Goal: Information Seeking & Learning: Learn about a topic

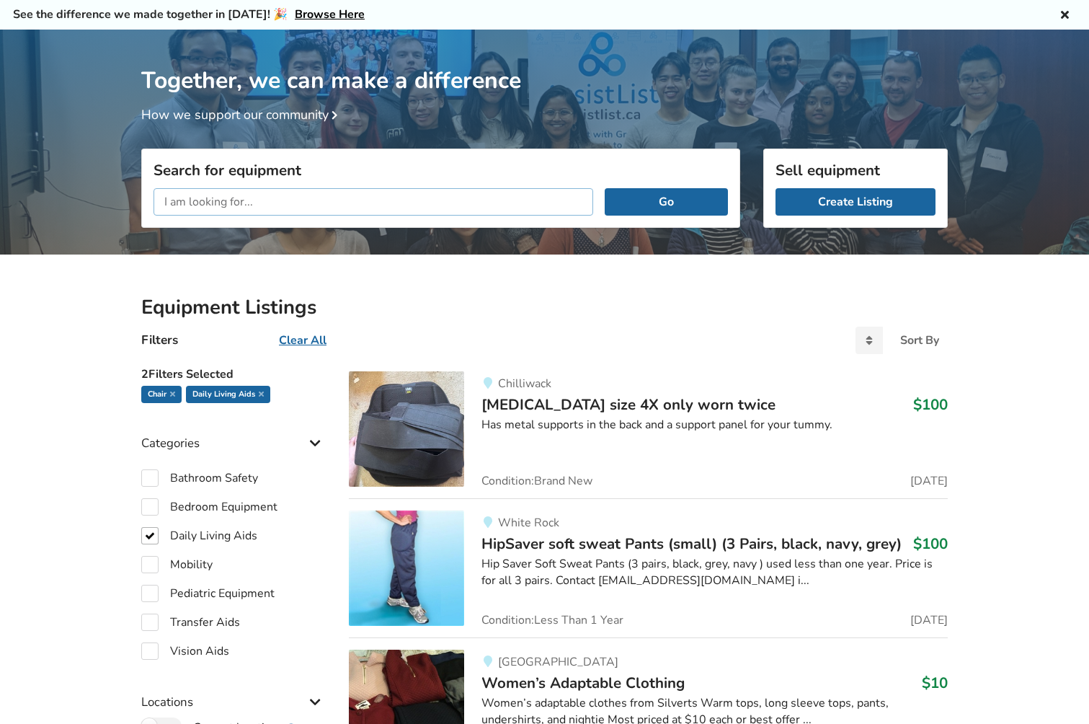
click at [335, 202] on input "text" at bounding box center [374, 201] width 440 height 27
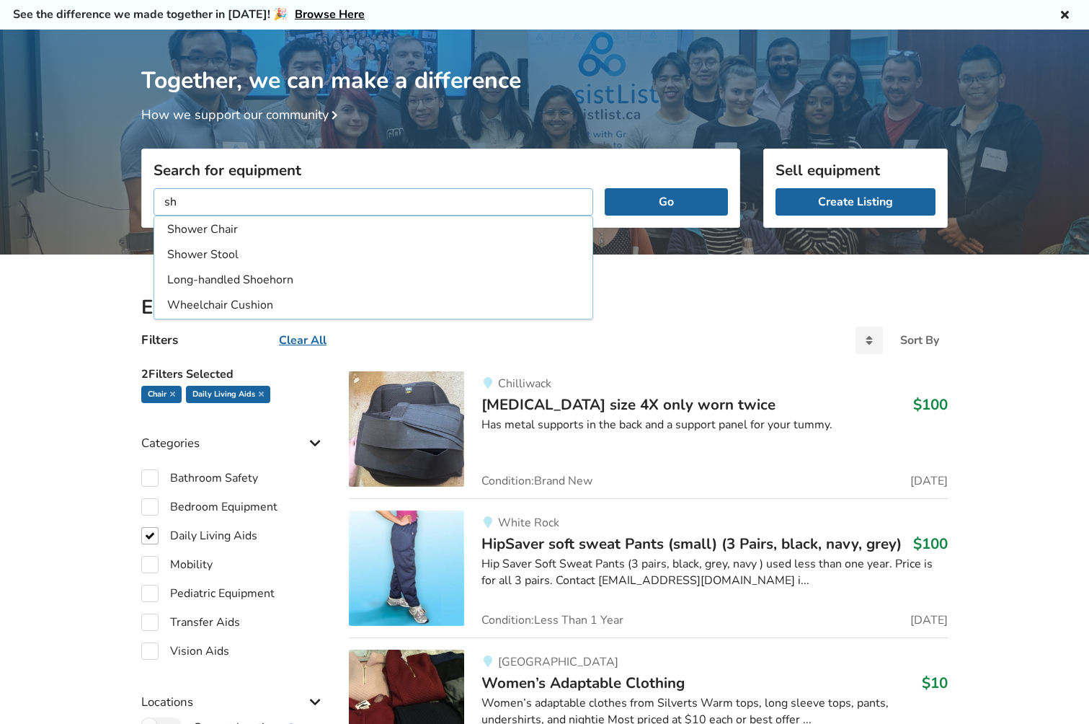
type input "s"
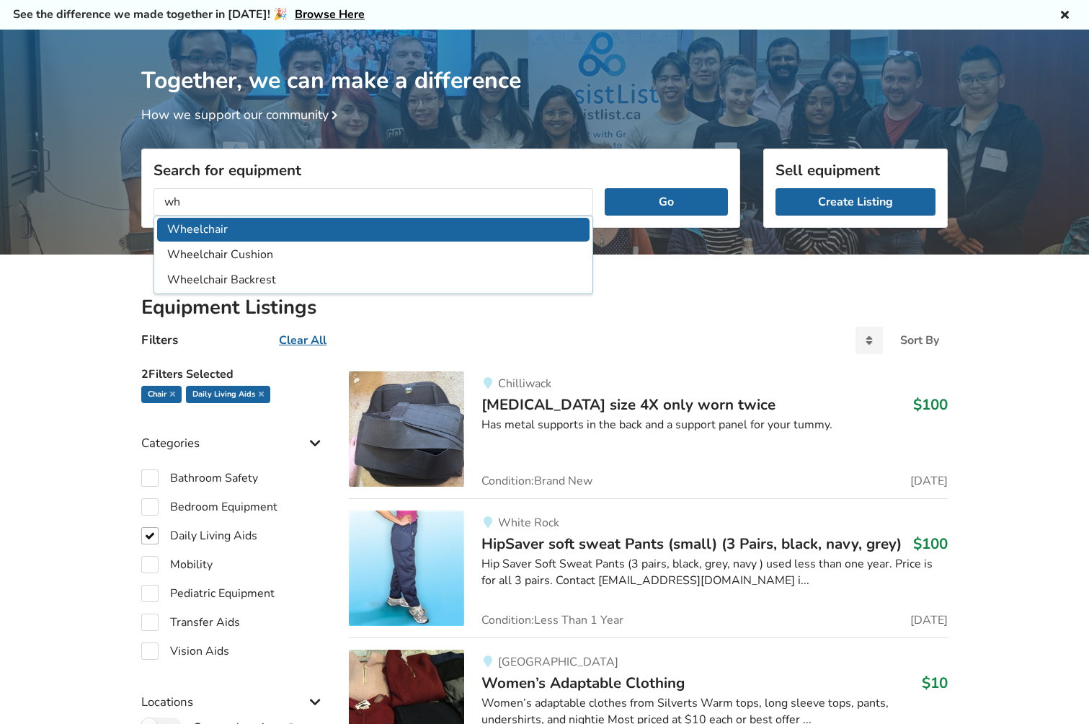
click at [187, 223] on li "Wheelchair" at bounding box center [373, 230] width 433 height 24
type input "Wheelchair"
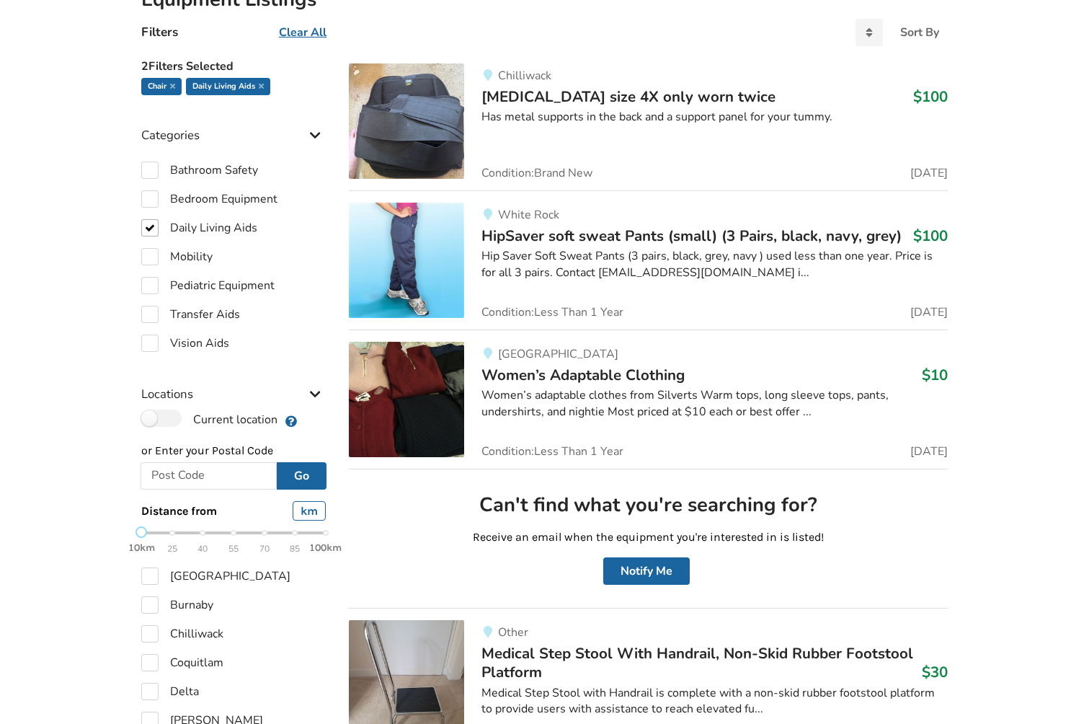
scroll to position [435, 0]
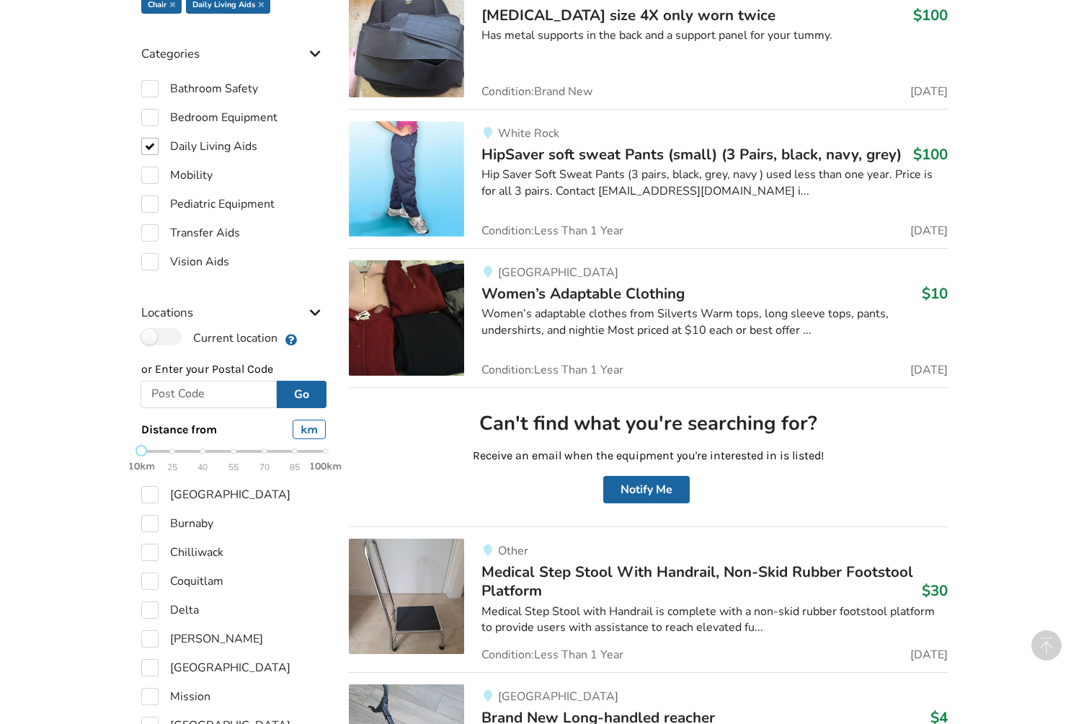
click at [593, 286] on span "Women’s Adaptable Clothing" at bounding box center [583, 293] width 203 height 20
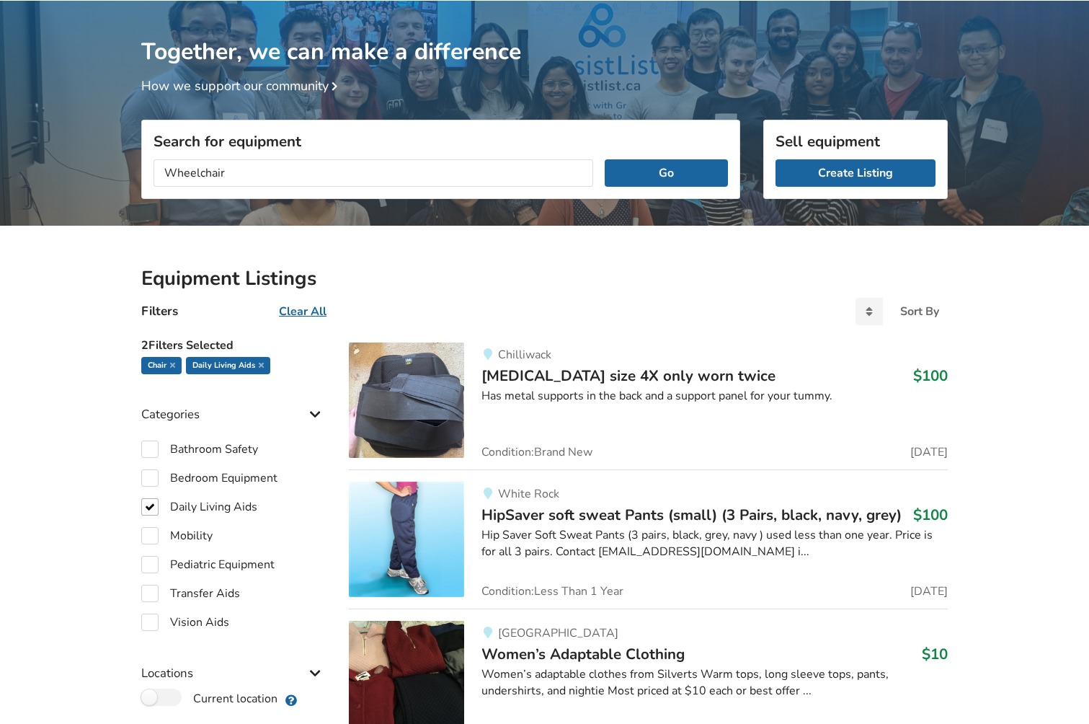
scroll to position [0, 0]
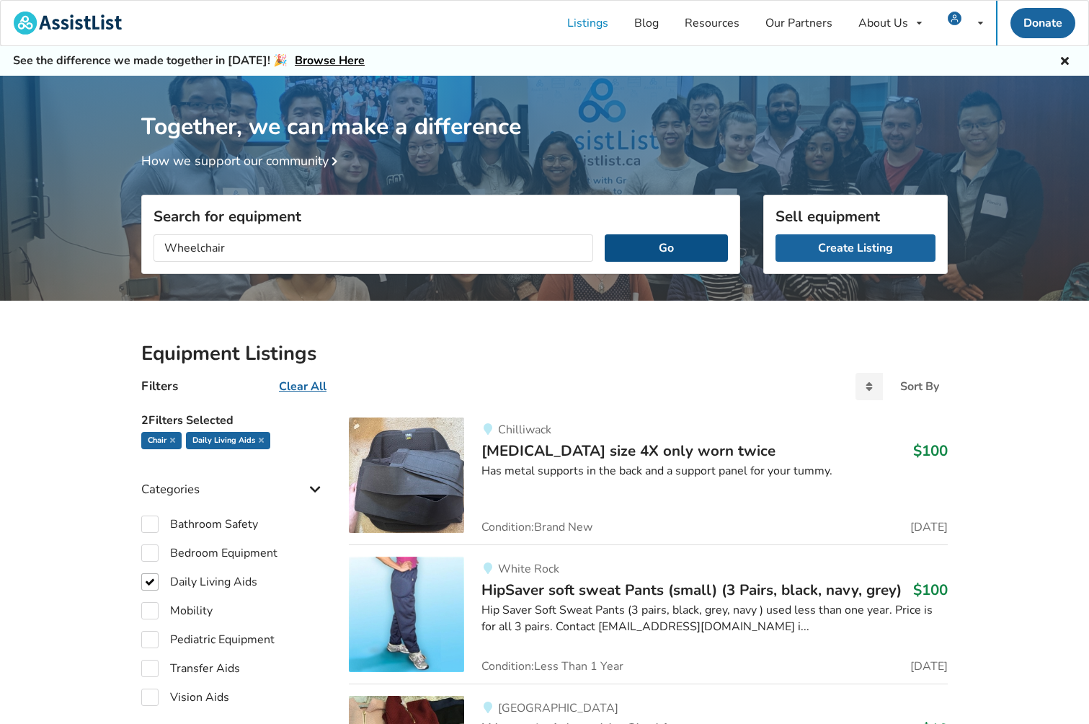
click at [659, 254] on button "Go" at bounding box center [666, 247] width 123 height 27
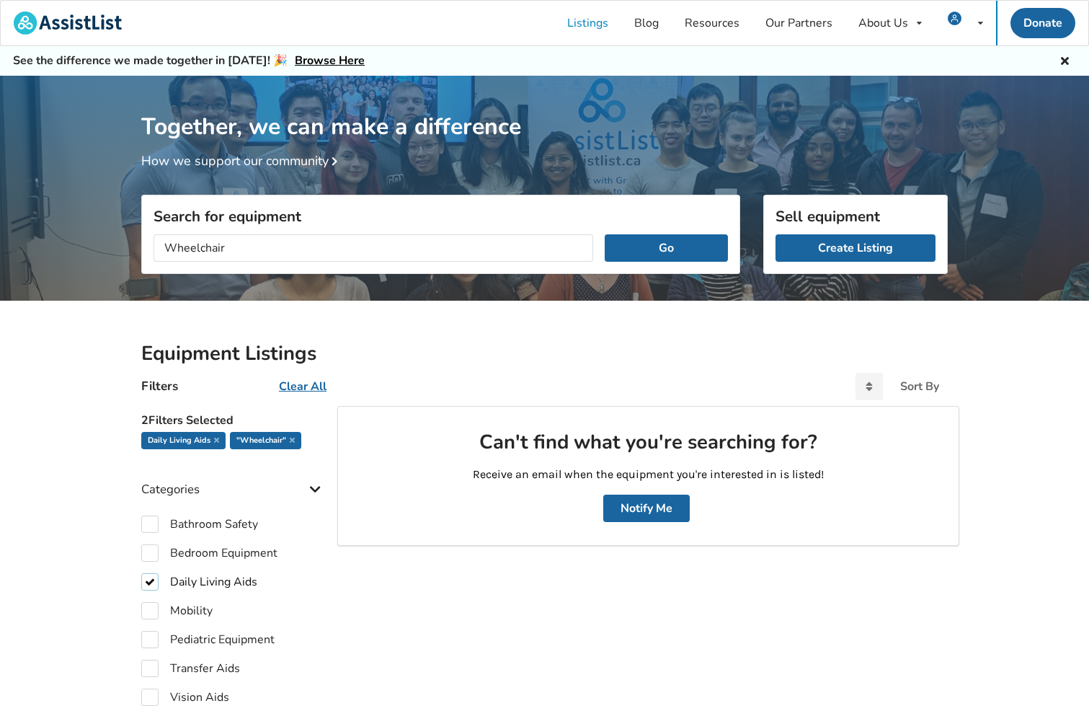
click at [153, 581] on label "Daily Living Aids" at bounding box center [199, 581] width 116 height 17
checkbox input "false"
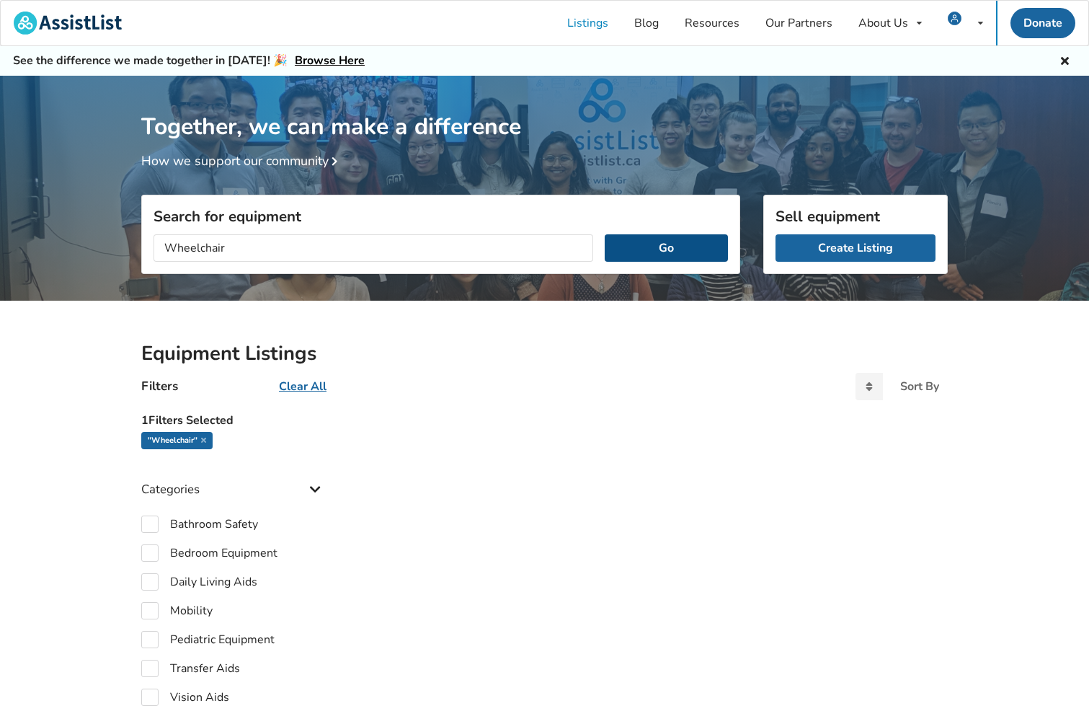
click at [702, 253] on button "Go" at bounding box center [666, 247] width 123 height 27
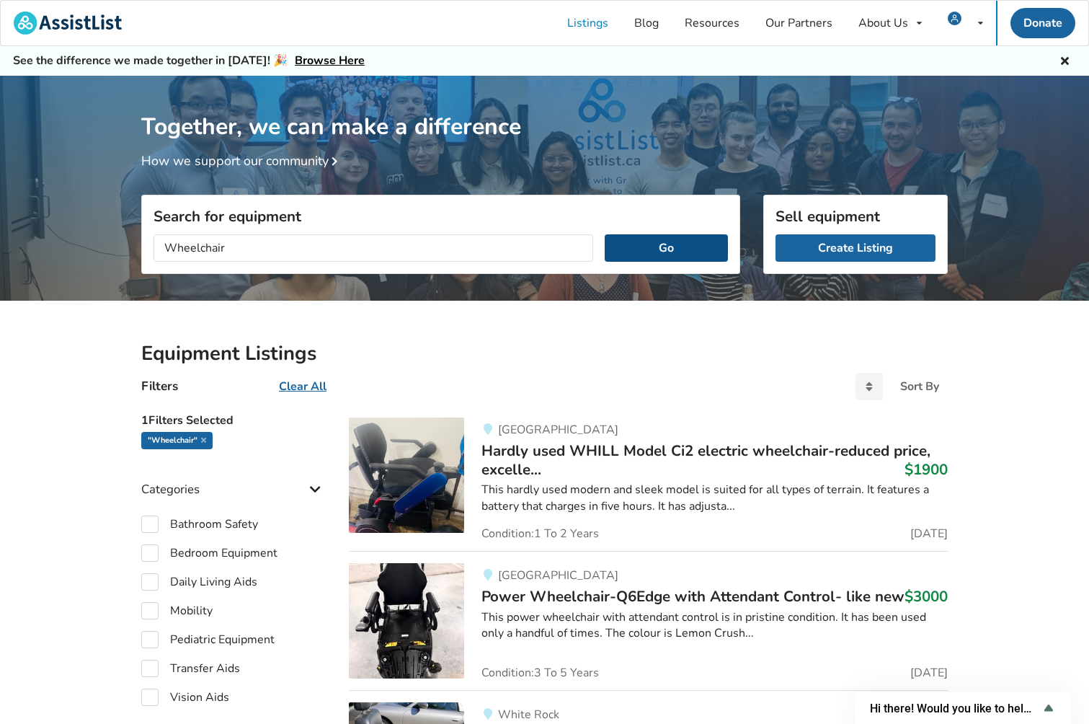
click at [660, 244] on button "Go" at bounding box center [666, 247] width 123 height 27
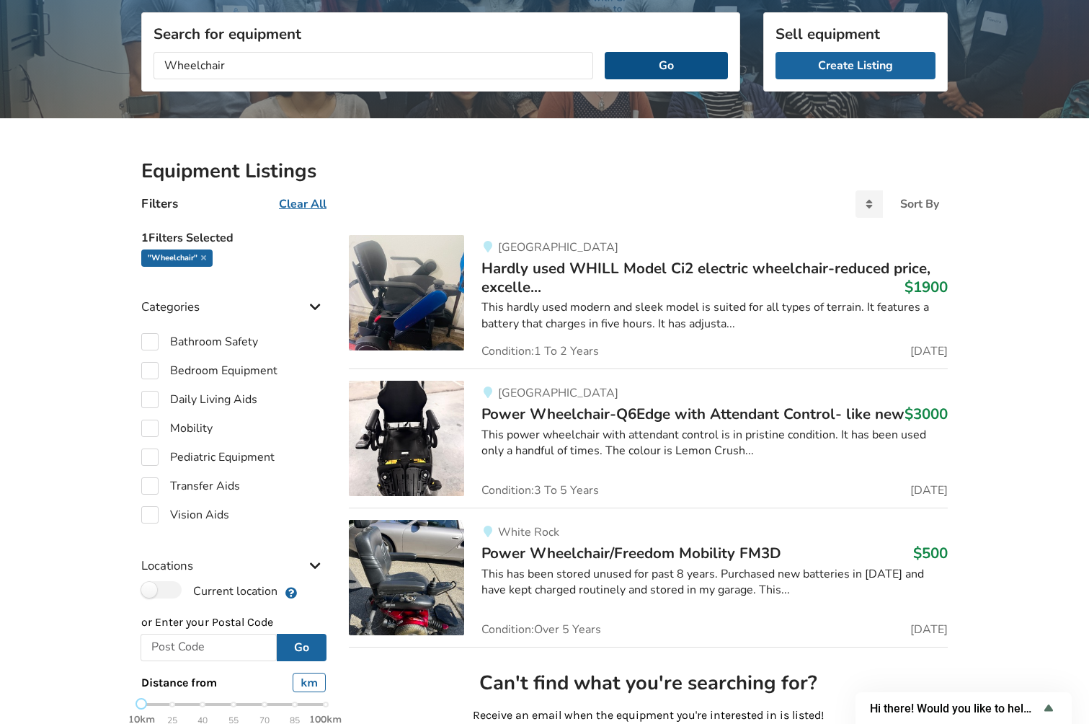
scroll to position [185, 0]
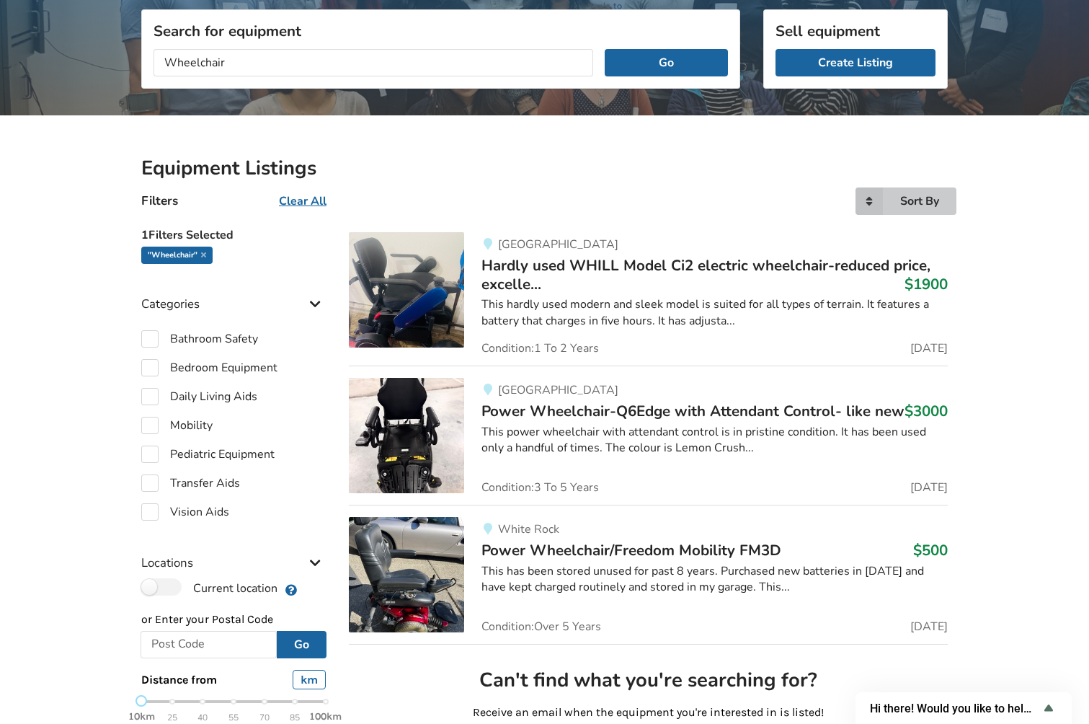
click at [916, 195] on div "Sort By" at bounding box center [920, 201] width 39 height 12
click at [885, 278] on div "Price descending" at bounding box center [896, 289] width 115 height 28
click at [911, 204] on div "Sort By" at bounding box center [920, 201] width 39 height 12
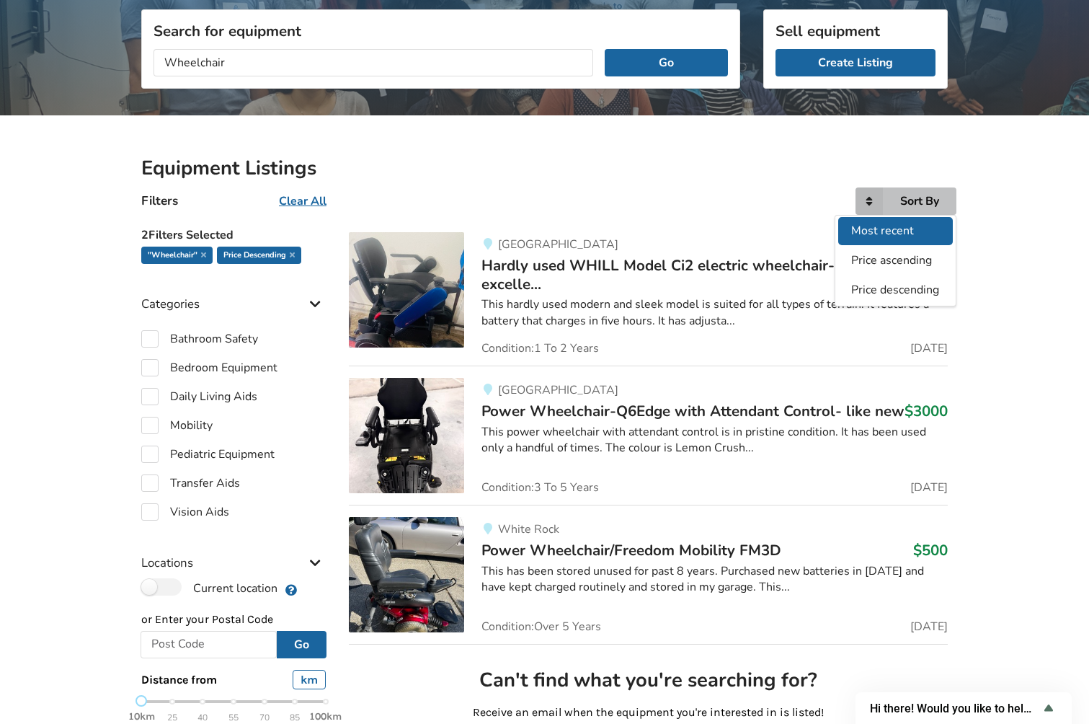
click at [882, 227] on span "Most recent" at bounding box center [883, 231] width 63 height 16
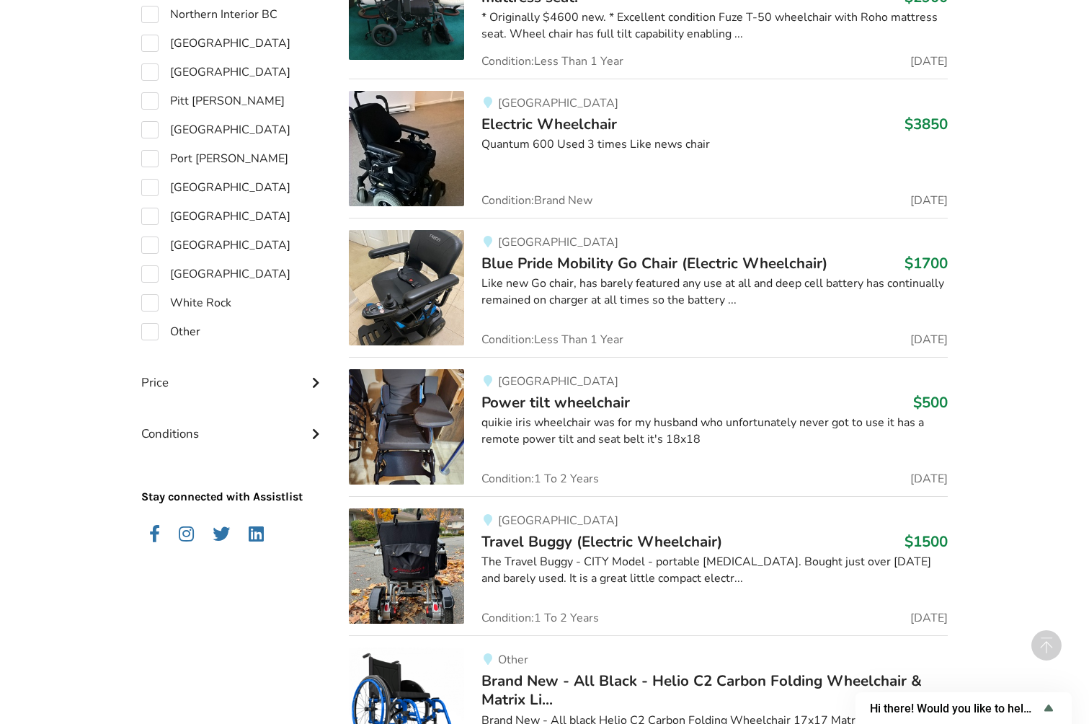
scroll to position [1327, 0]
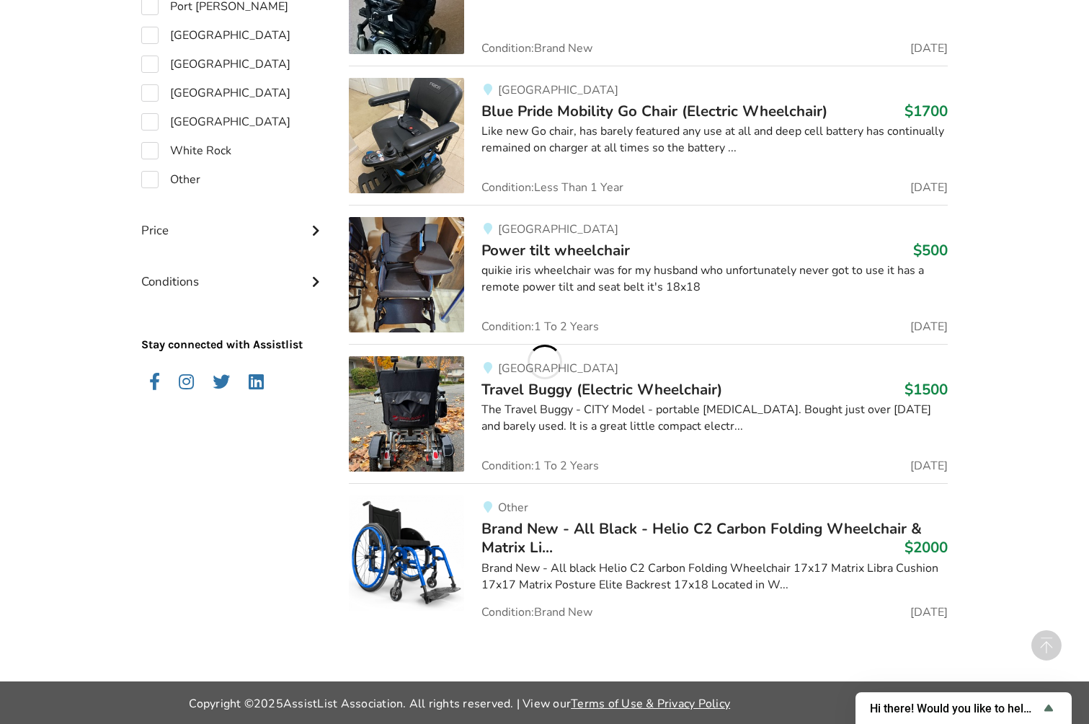
click at [667, 526] on span "Brand New - All Black - Helio C2 Carbon Folding Wheelchair & Matrix Li..." at bounding box center [702, 537] width 441 height 39
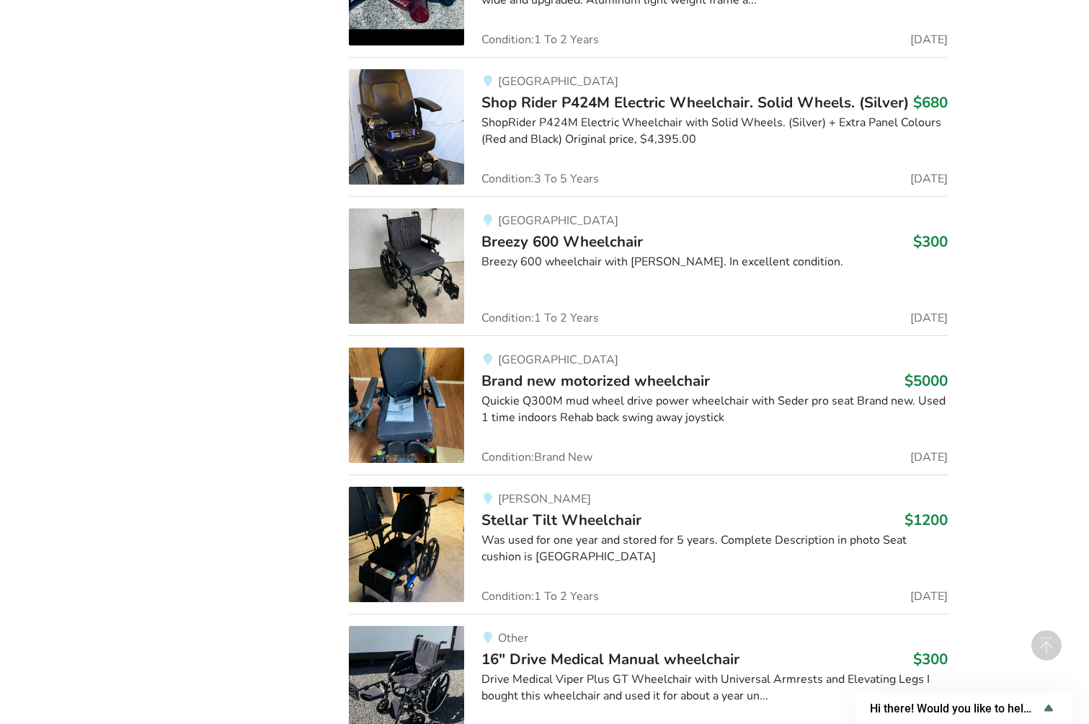
scroll to position [2102, 0]
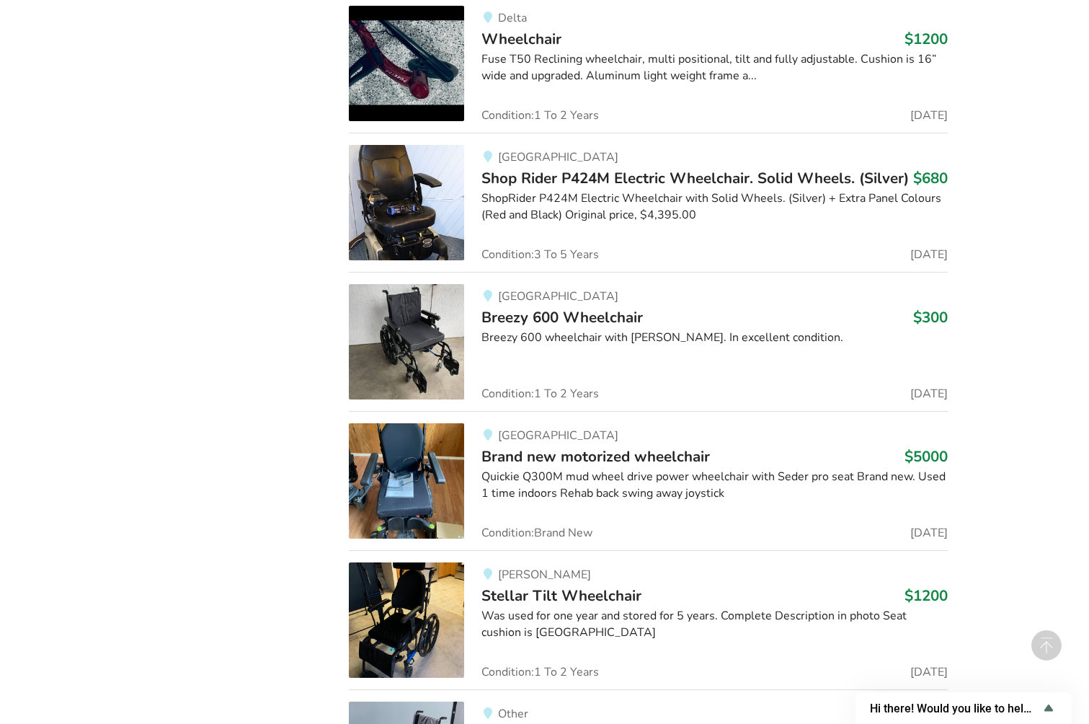
click at [619, 309] on span "Breezy 600 Wheelchair" at bounding box center [563, 317] width 162 height 20
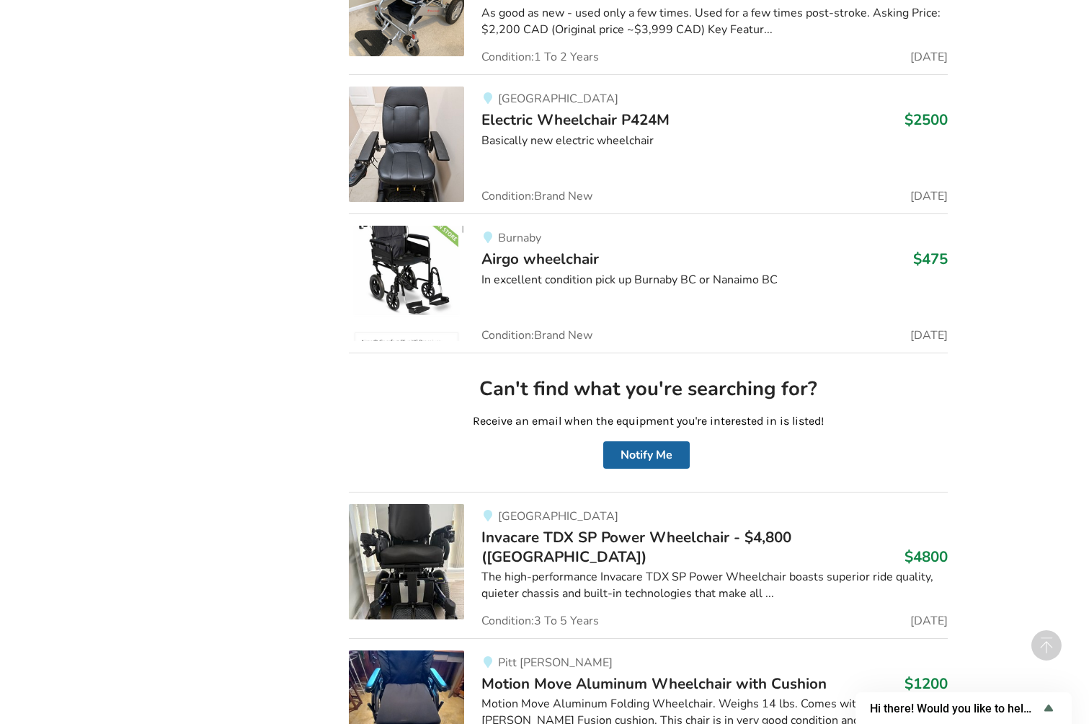
scroll to position [3515, 0]
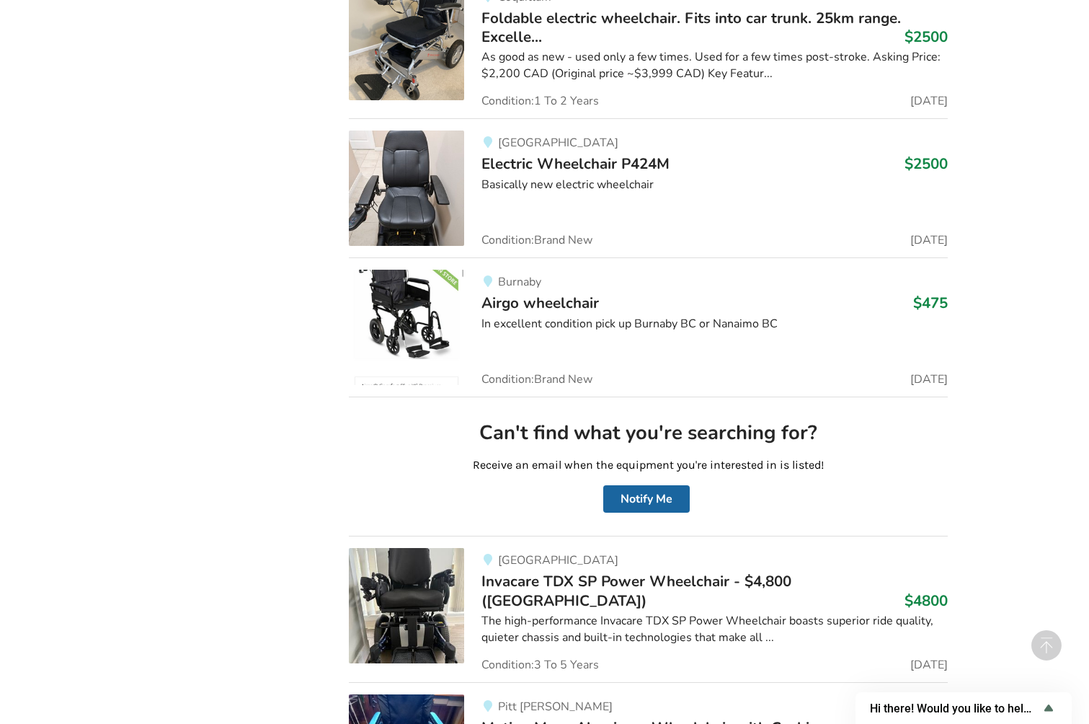
click at [553, 293] on span "Airgo wheelchair" at bounding box center [541, 303] width 118 height 20
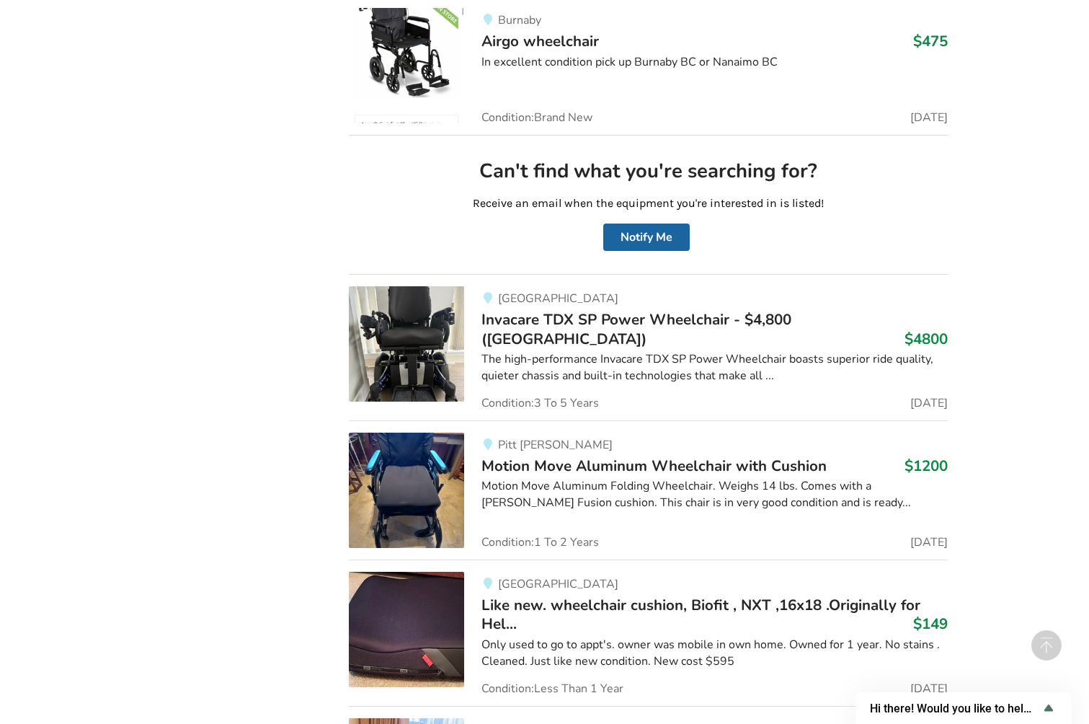
scroll to position [3971, 0]
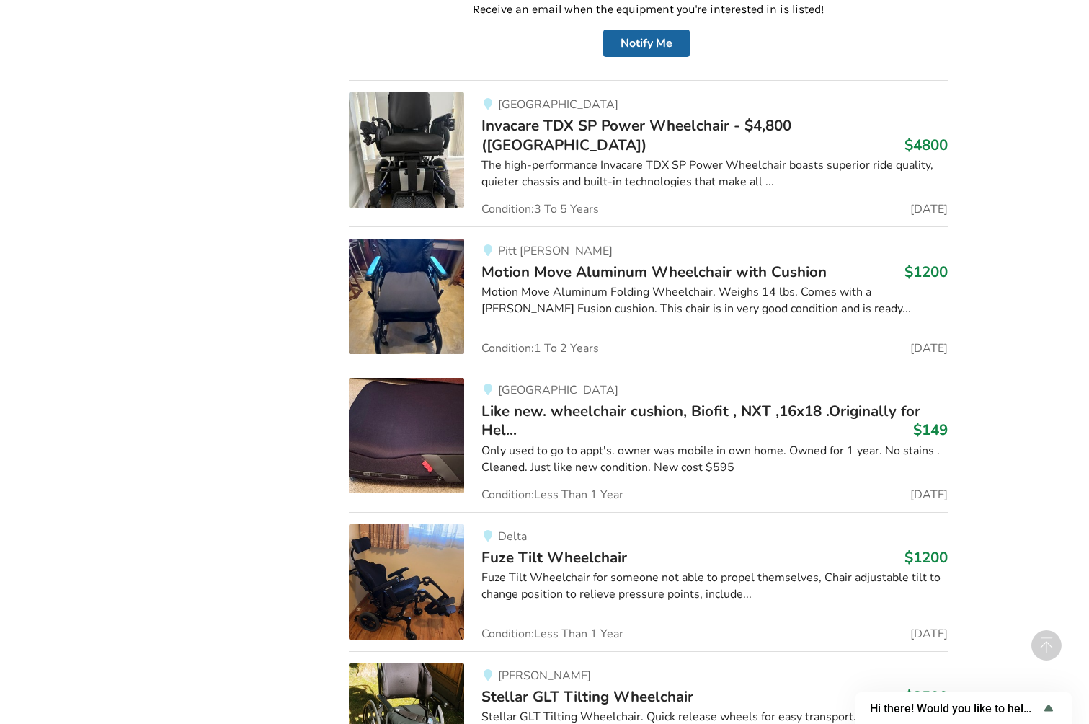
click at [562, 262] on span "Motion Move Aluminum Wheelchair with Cushion" at bounding box center [654, 272] width 345 height 20
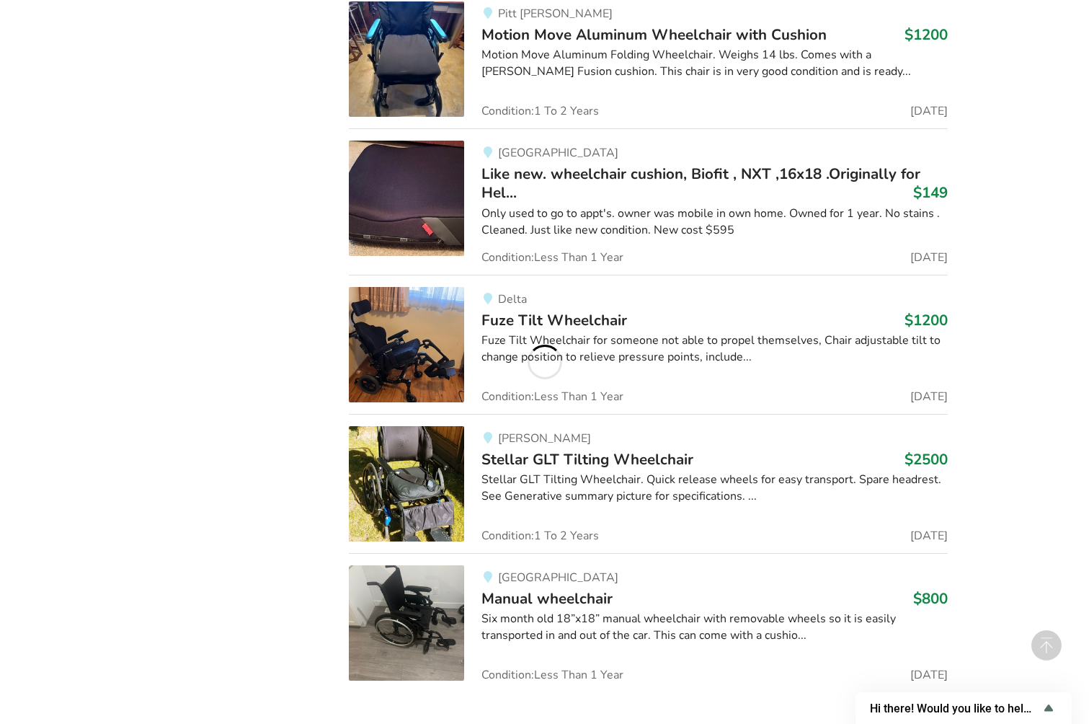
scroll to position [4264, 0]
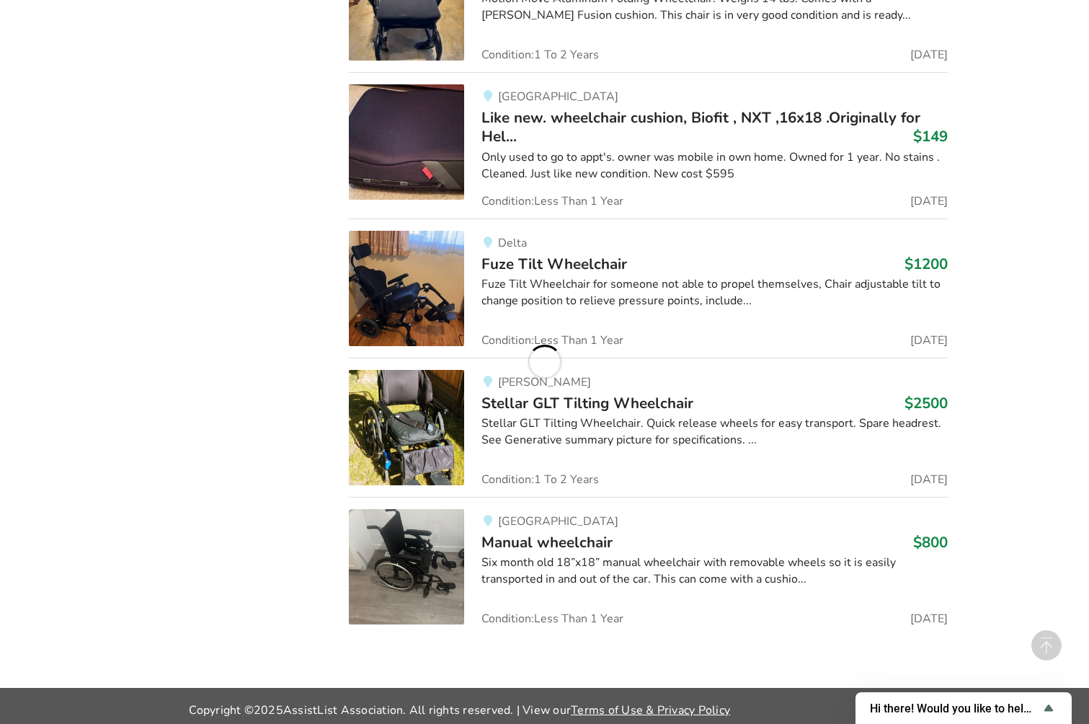
click at [572, 532] on span "Manual wheelchair" at bounding box center [547, 542] width 131 height 20
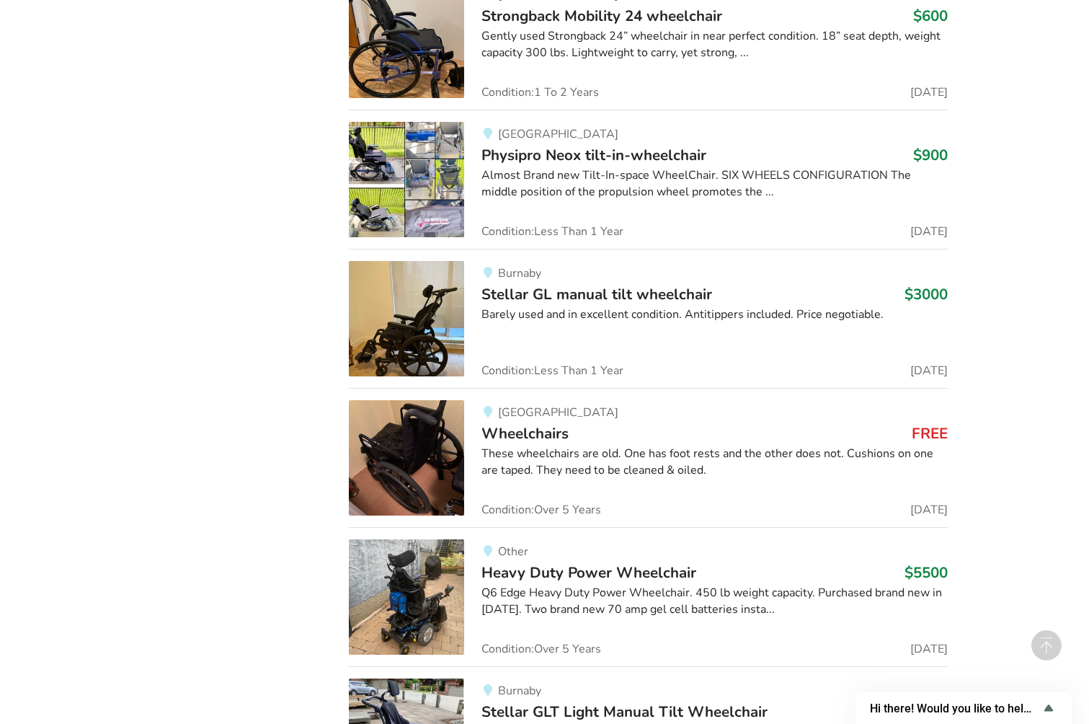
scroll to position [5117, 0]
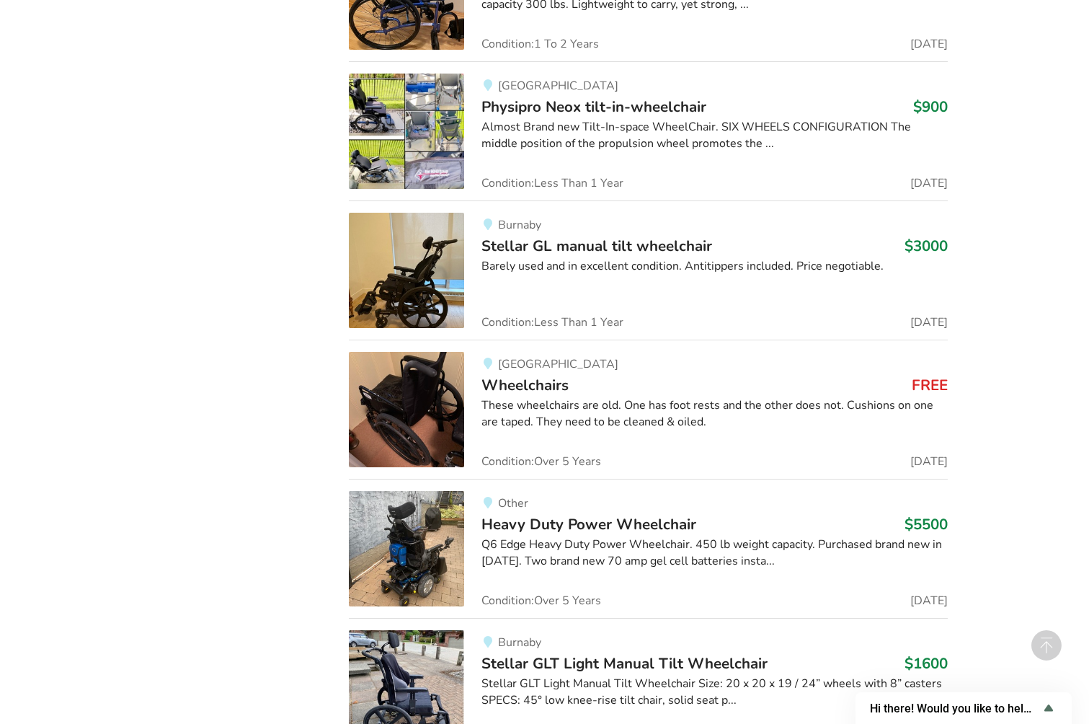
click at [549, 365] on div "West Vancouver Wheelchairs FREE These wheelchairs are old. One has foot rests a…" at bounding box center [706, 409] width 484 height 115
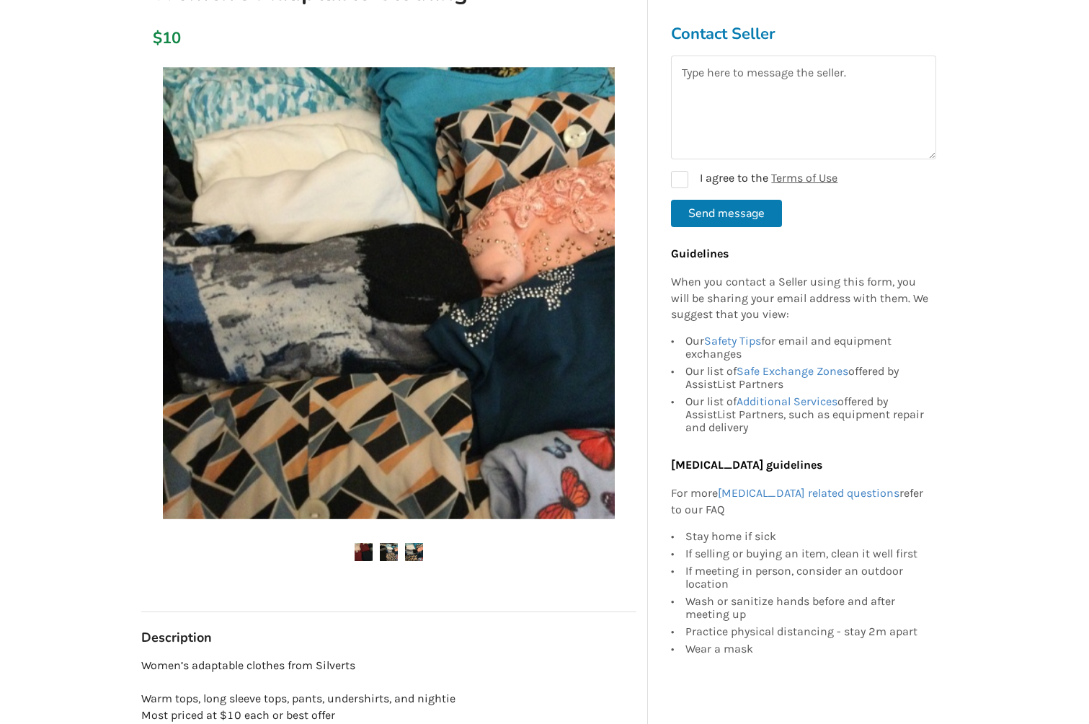
scroll to position [182, 0]
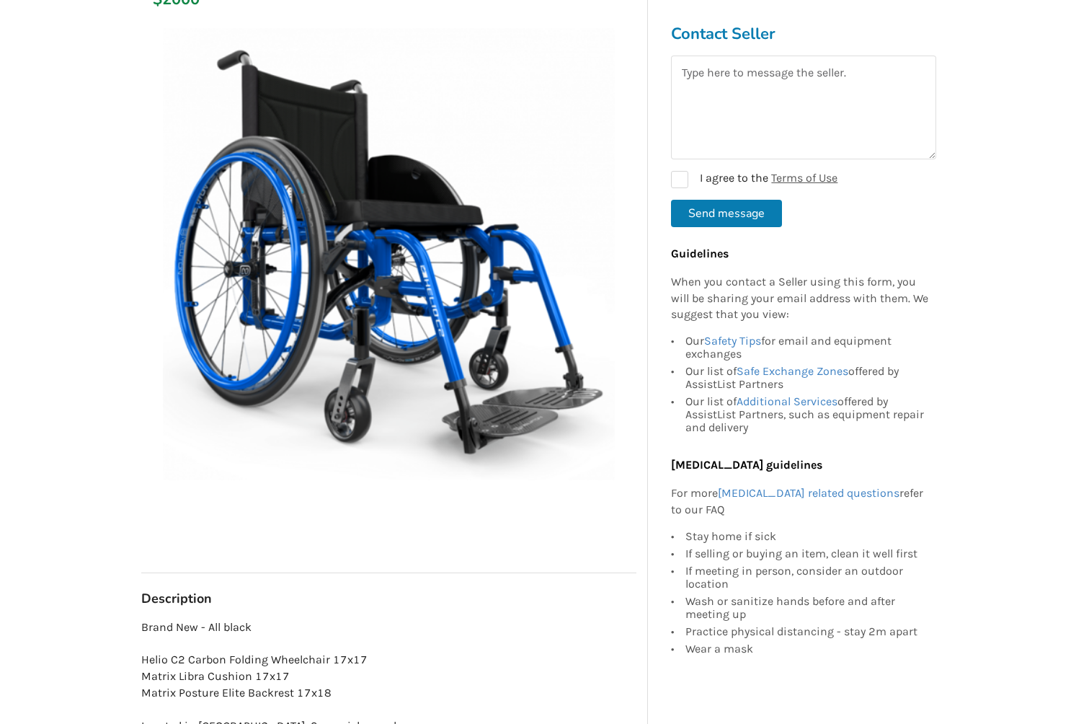
scroll to position [321, 0]
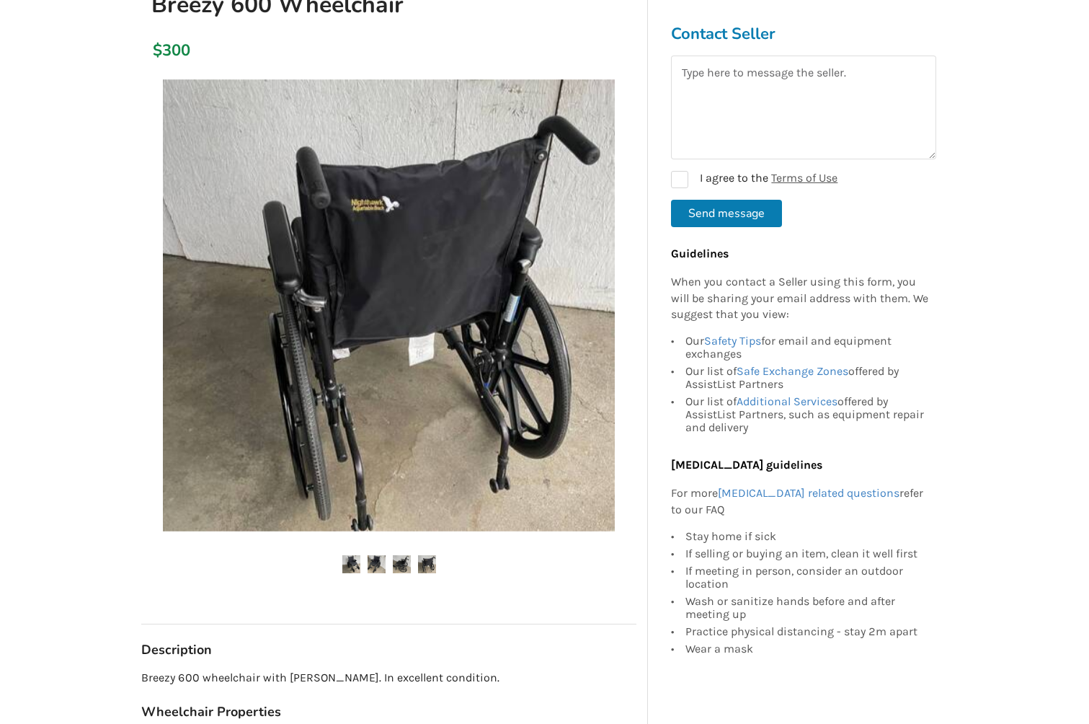
scroll to position [145, 0]
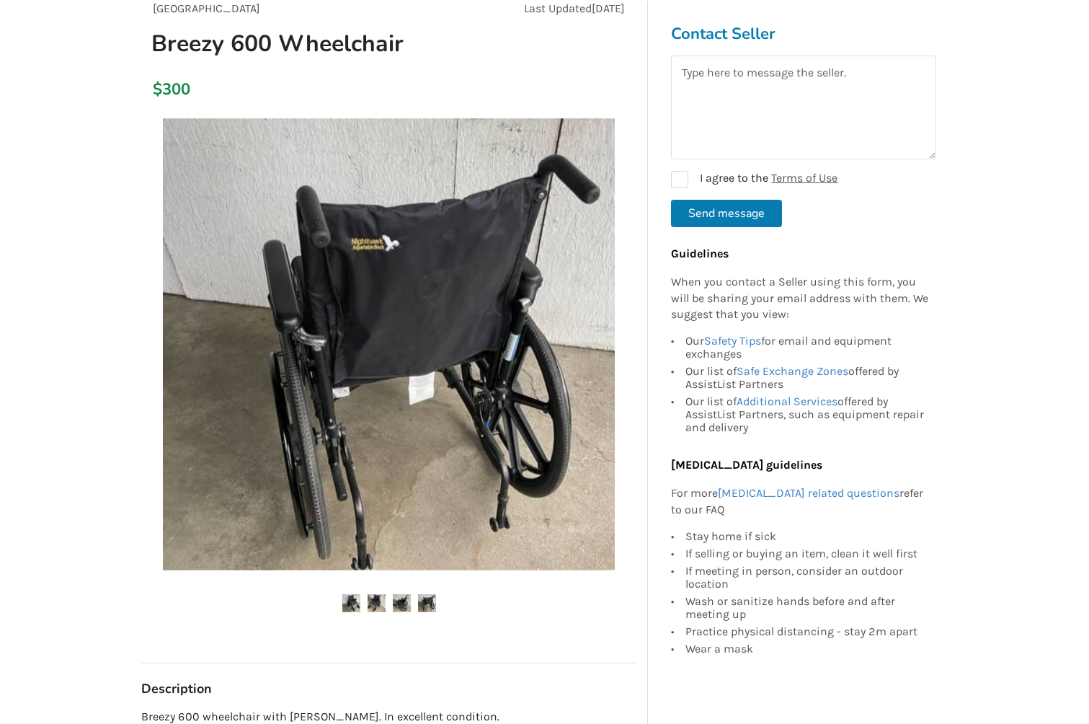
click at [523, 379] on img at bounding box center [389, 344] width 452 height 452
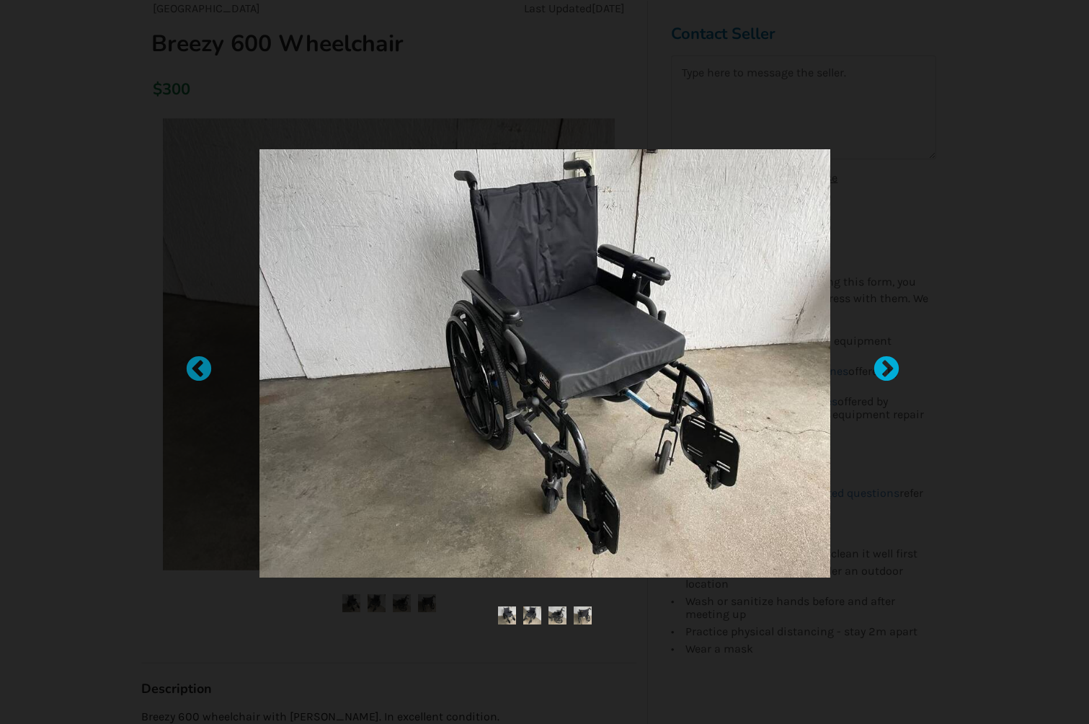
click at [884, 367] on div at bounding box center [879, 362] width 14 height 14
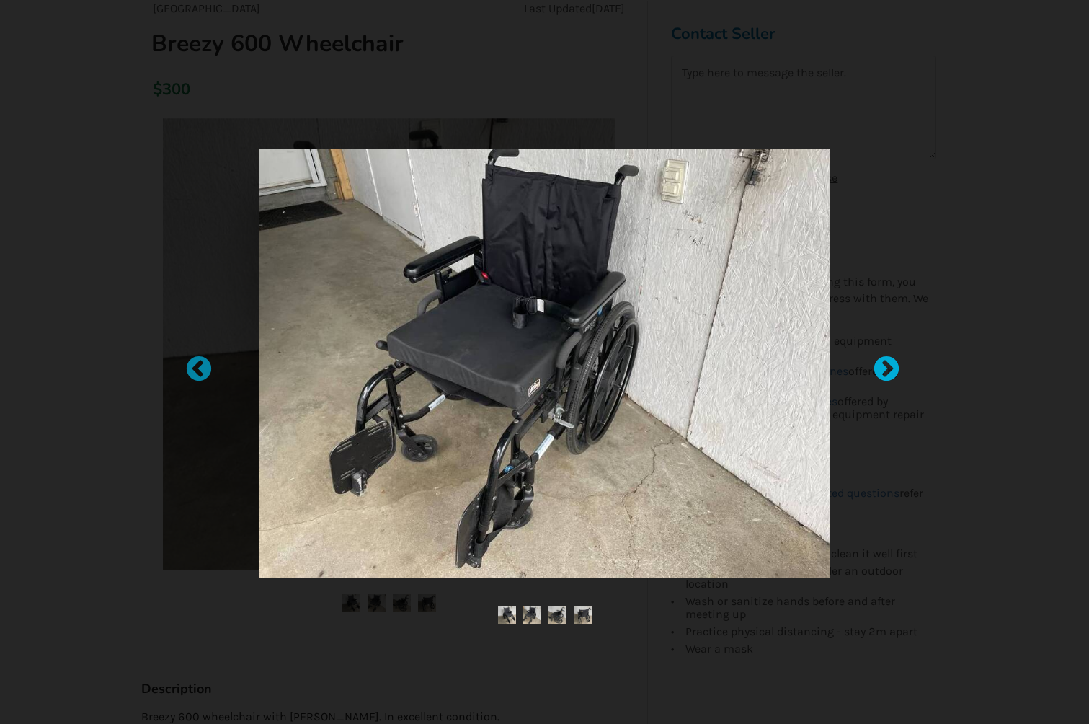
click at [884, 367] on div at bounding box center [879, 362] width 14 height 14
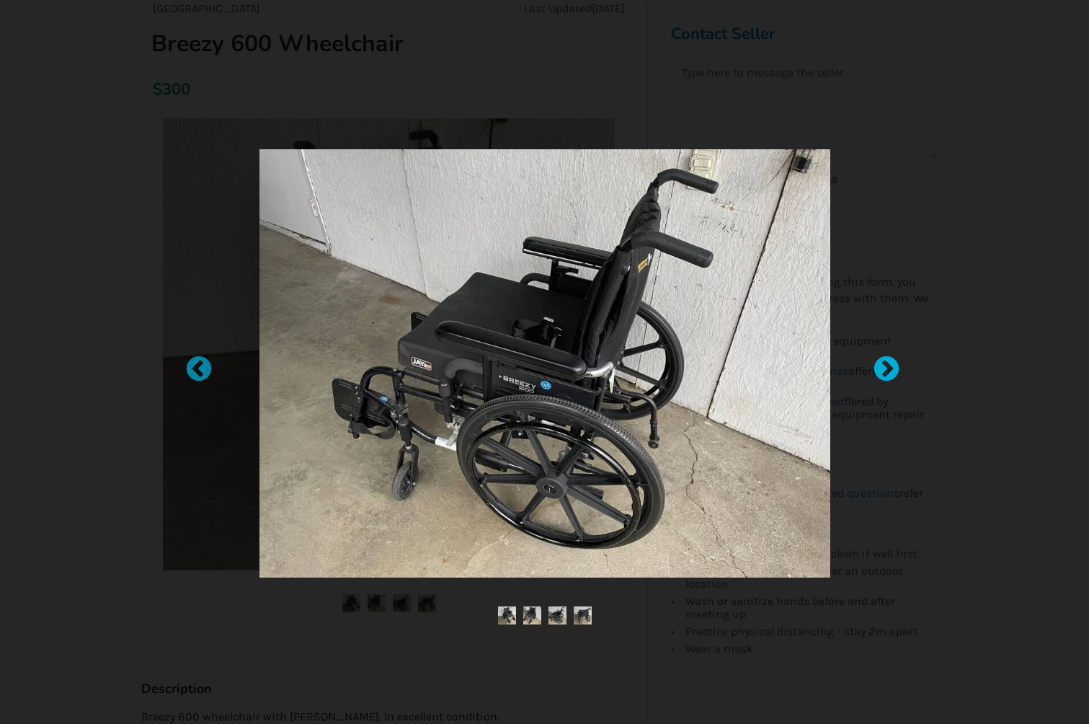
click at [884, 367] on div at bounding box center [879, 362] width 14 height 14
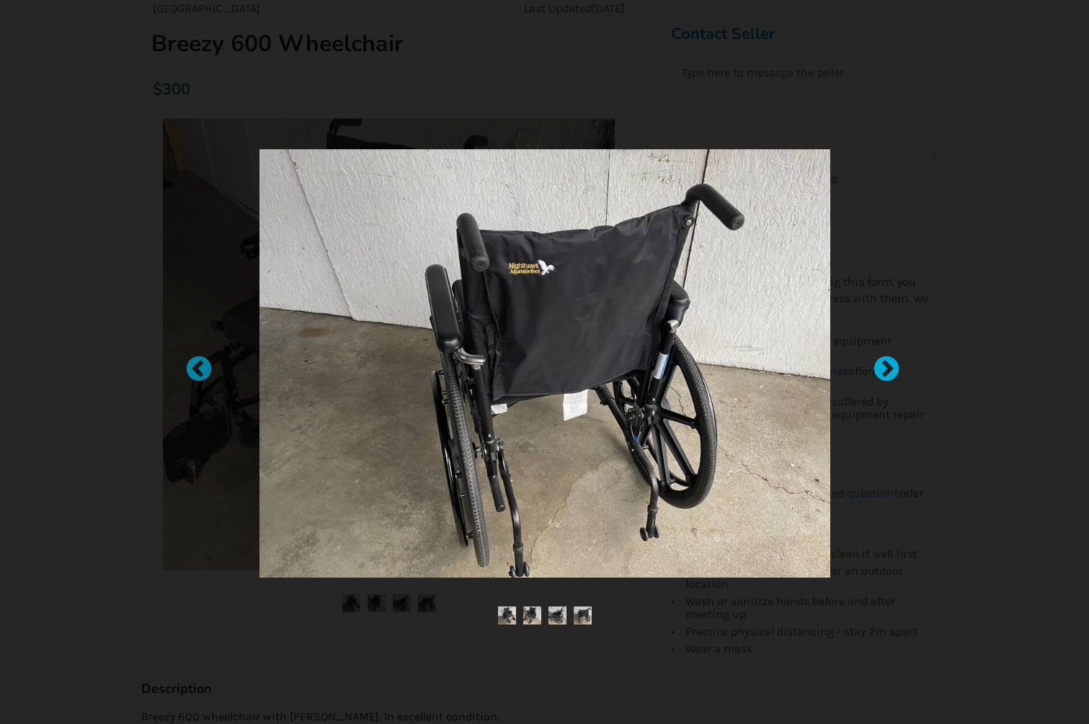
click at [884, 367] on div at bounding box center [879, 362] width 14 height 14
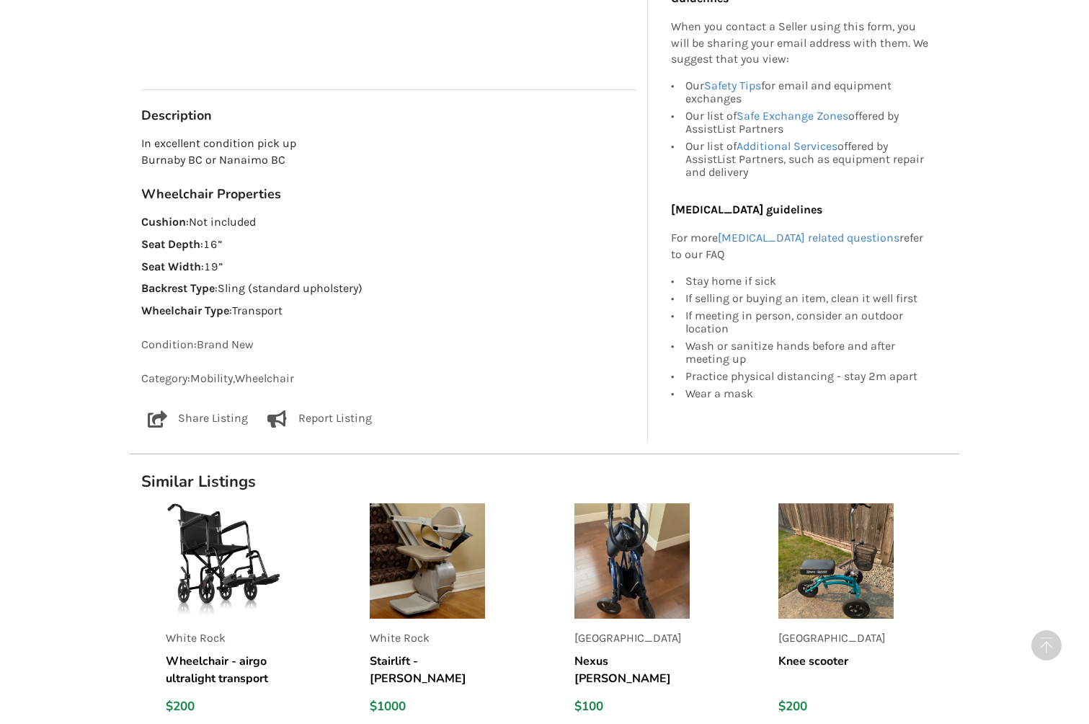
scroll to position [823, 0]
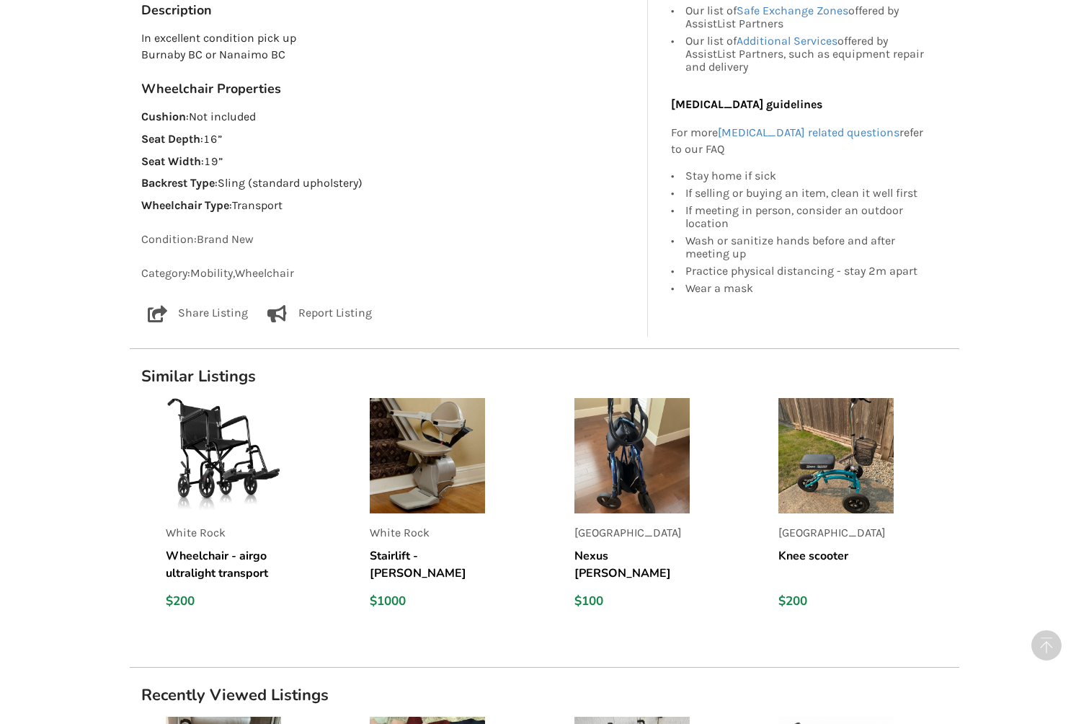
click at [629, 471] on img at bounding box center [632, 455] width 115 height 115
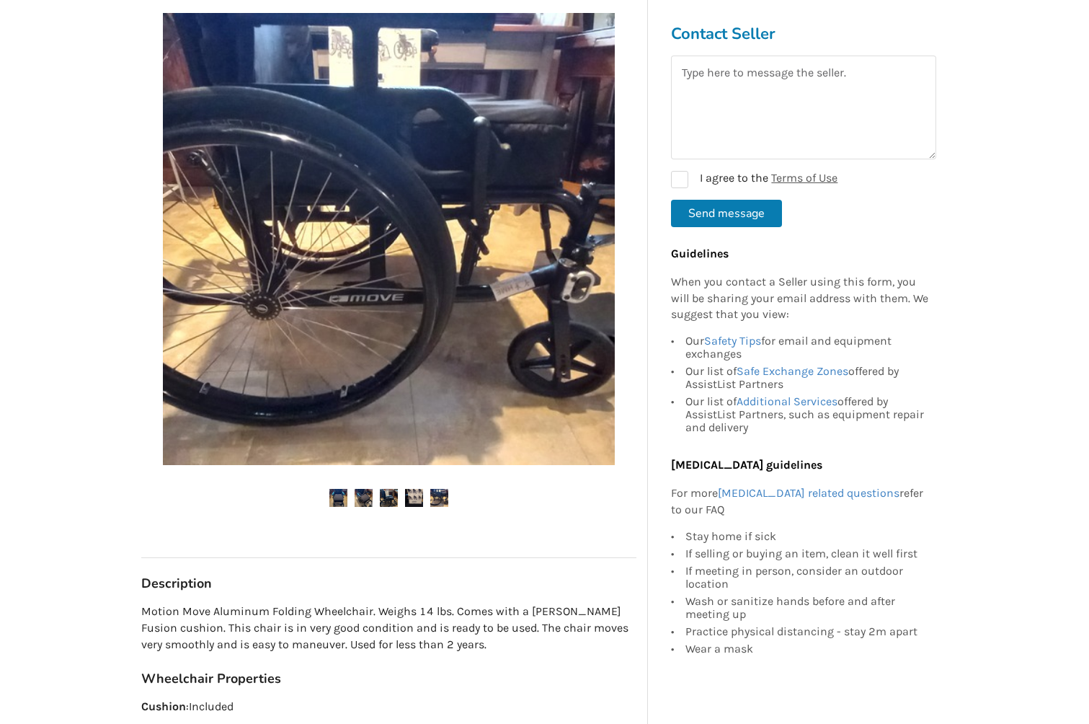
scroll to position [178, 0]
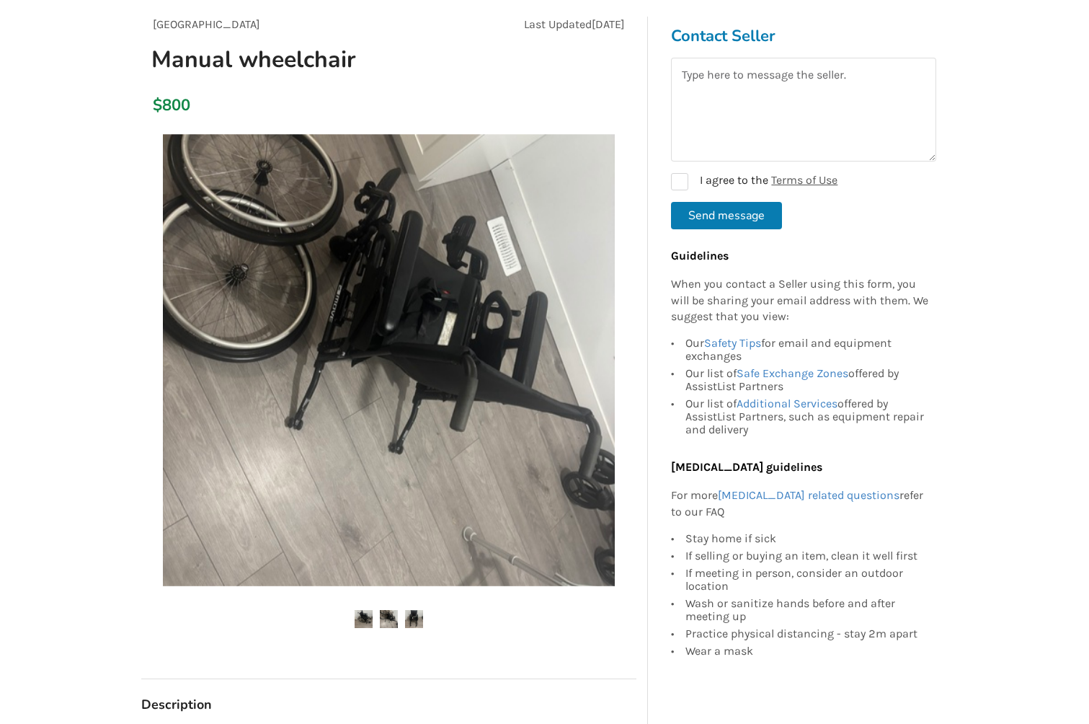
scroll to position [222, 0]
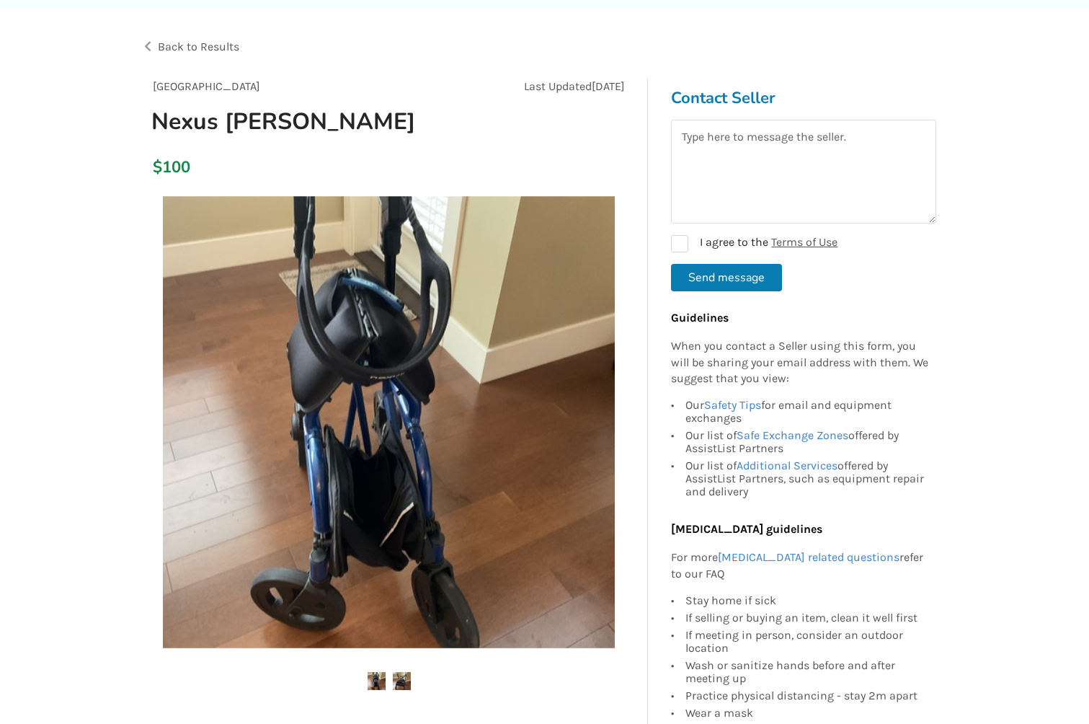
scroll to position [68, 0]
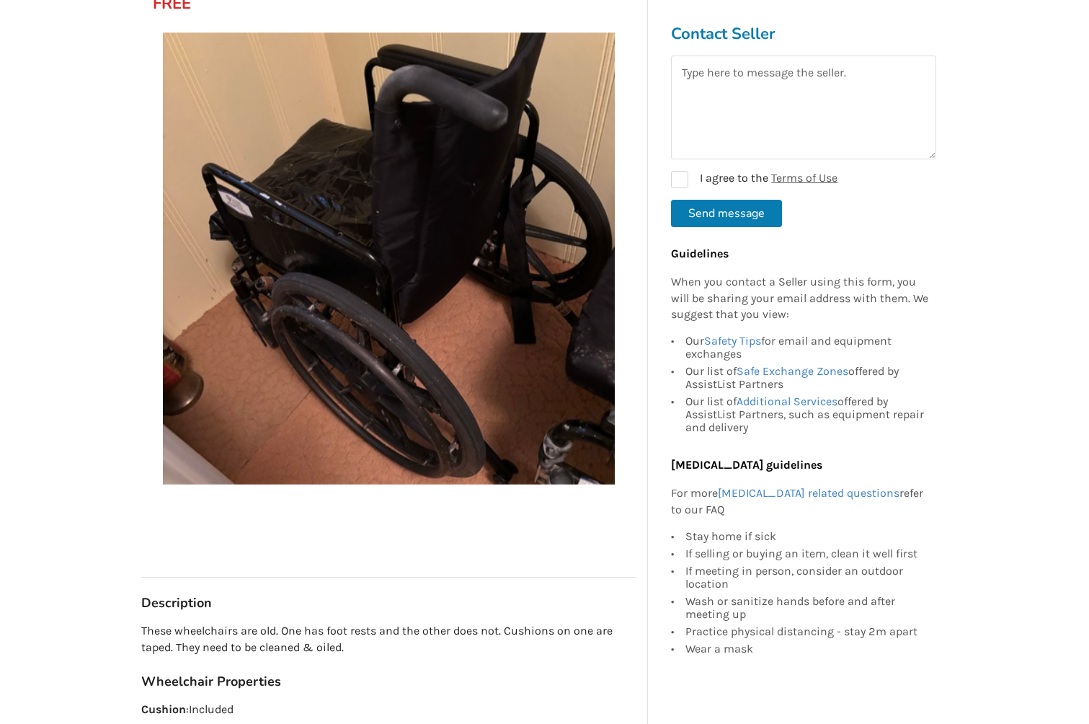
scroll to position [212, 0]
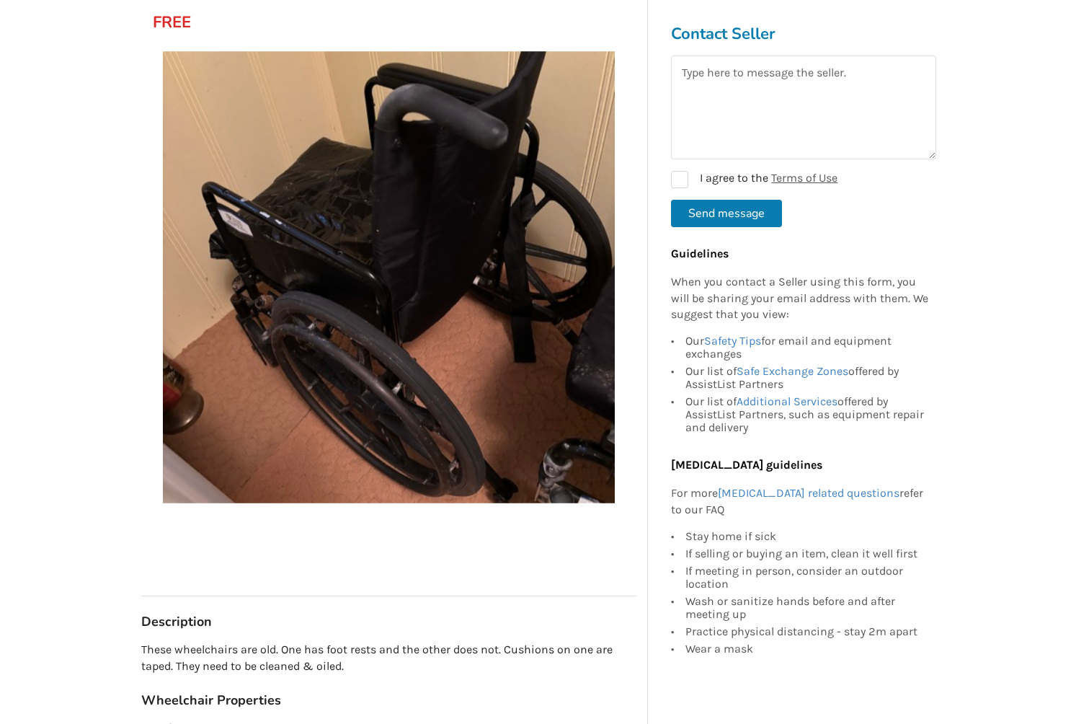
click at [549, 301] on img at bounding box center [389, 277] width 452 height 452
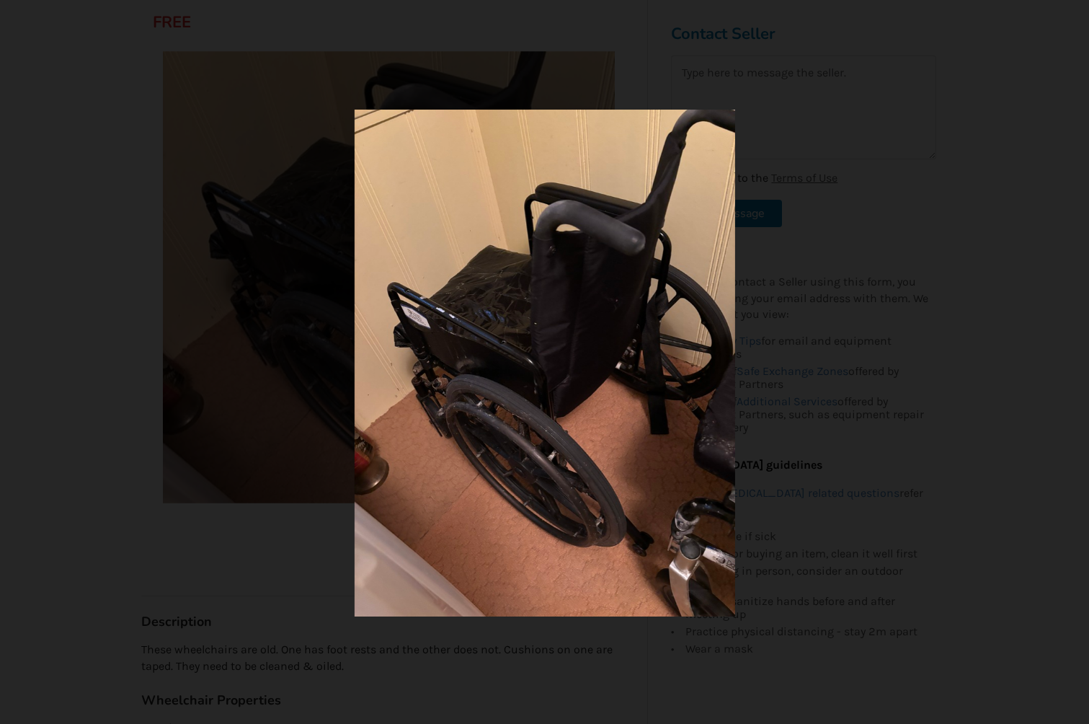
click at [705, 311] on img at bounding box center [545, 363] width 380 height 507
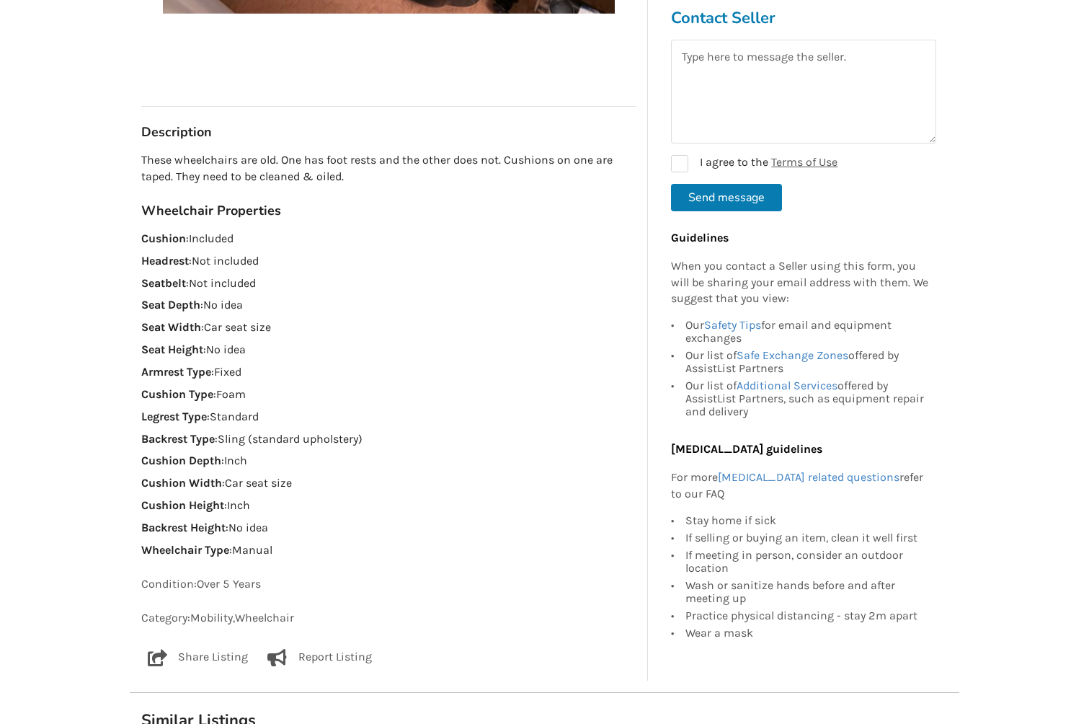
scroll to position [883, 0]
